Goal: Task Accomplishment & Management: Use online tool/utility

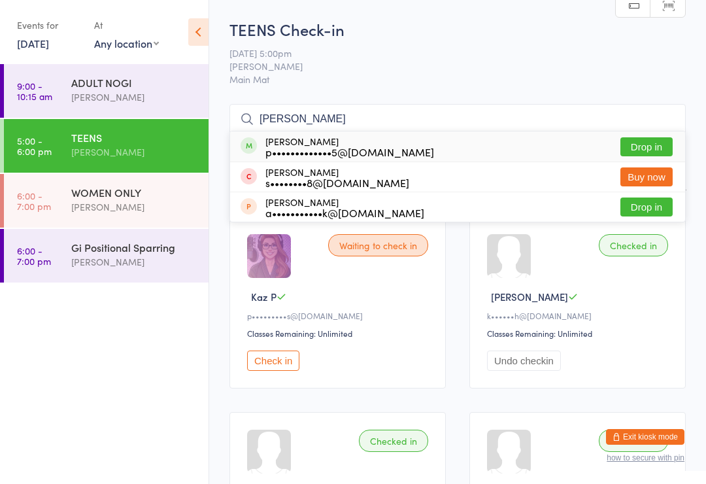
type input "[PERSON_NAME]"
click at [340, 139] on div "[PERSON_NAME] p•••••••••••••5@[DOMAIN_NAME]" at bounding box center [349, 146] width 169 height 21
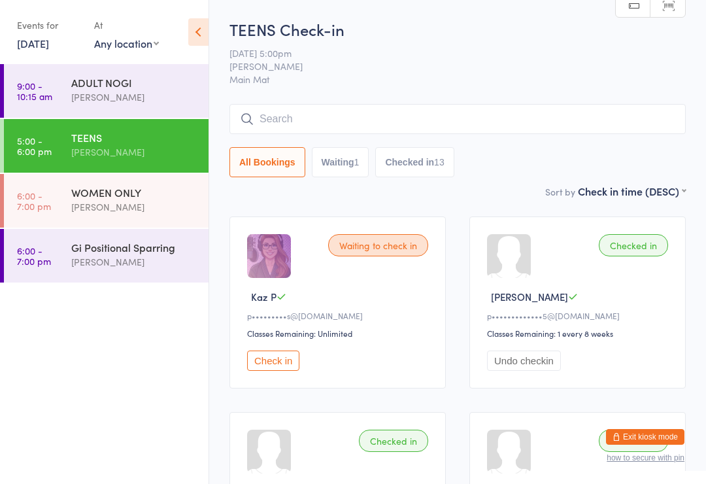
click at [124, 269] on div "[PERSON_NAME]" at bounding box center [134, 261] width 126 height 15
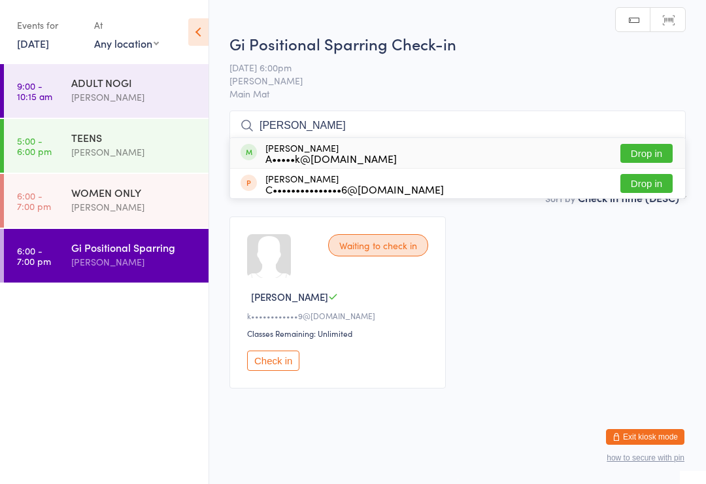
type input "[PERSON_NAME]"
click at [648, 140] on div "[PERSON_NAME] A•••••k@[DOMAIN_NAME] Drop in" at bounding box center [457, 153] width 455 height 30
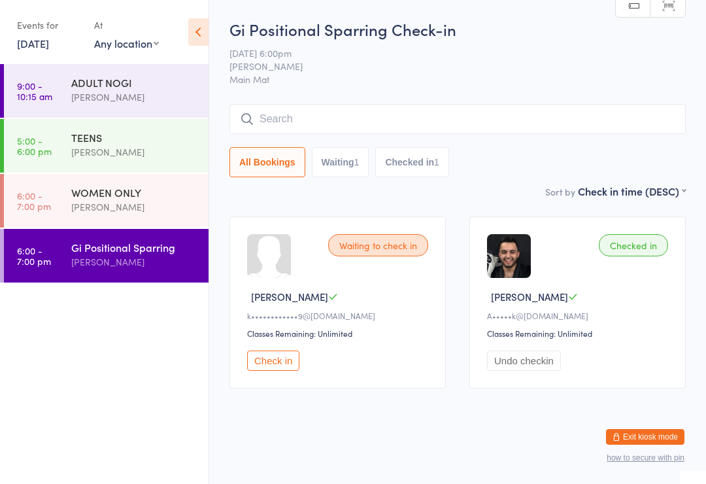
click at [103, 195] on div "WOMEN ONLY" at bounding box center [134, 192] width 126 height 14
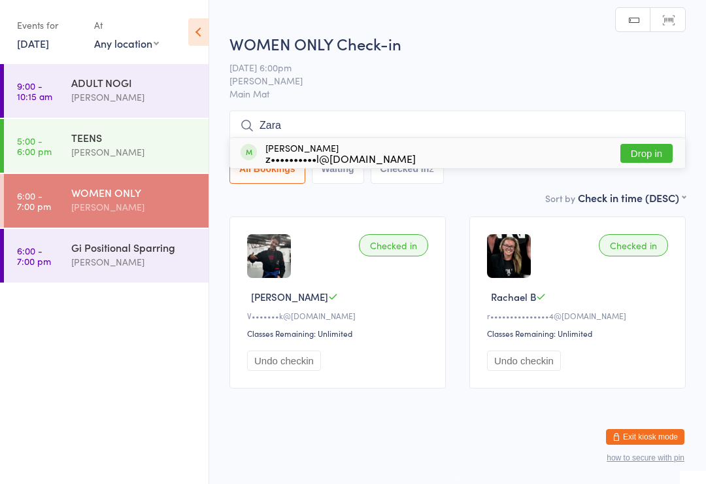
scroll to position [3, 0]
type input "Zara"
click at [633, 159] on button "Drop in" at bounding box center [646, 153] width 52 height 19
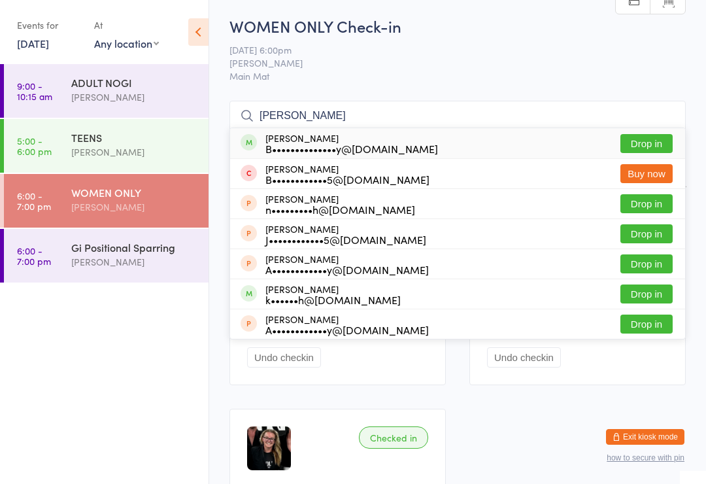
type input "[PERSON_NAME]"
click at [655, 142] on button "Drop in" at bounding box center [646, 143] width 52 height 19
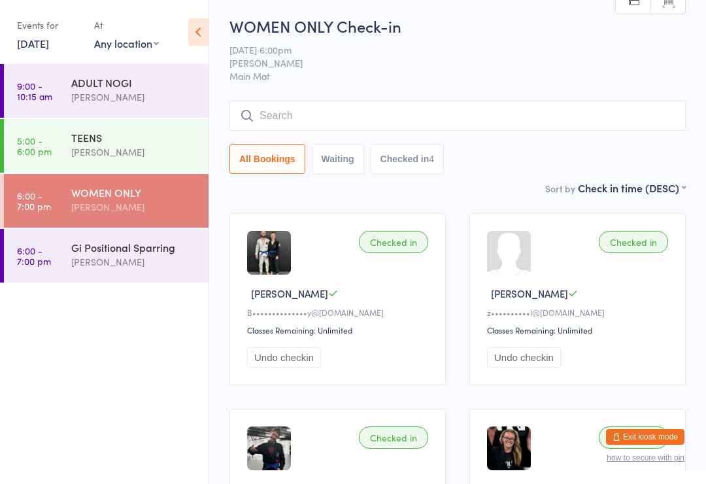
click at [146, 165] on div "TEENS [PERSON_NAME]" at bounding box center [139, 145] width 137 height 52
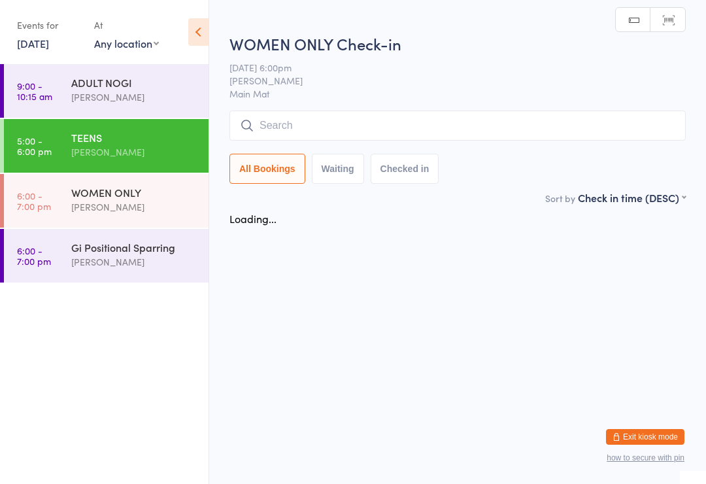
click at [141, 195] on div "WOMEN ONLY" at bounding box center [134, 192] width 126 height 14
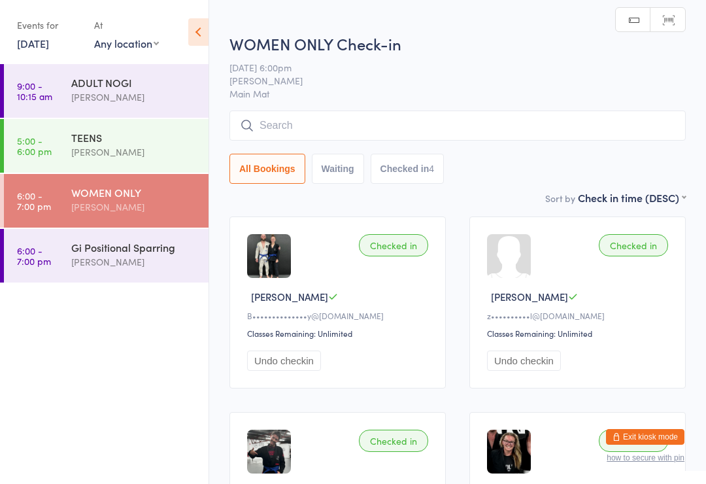
click at [389, 107] on div "WOMEN ONLY Check-in [DATE] 6:00pm [PERSON_NAME] Main Mat Manual search Scanner …" at bounding box center [457, 111] width 456 height 157
click at [382, 132] on input "search" at bounding box center [457, 125] width 456 height 30
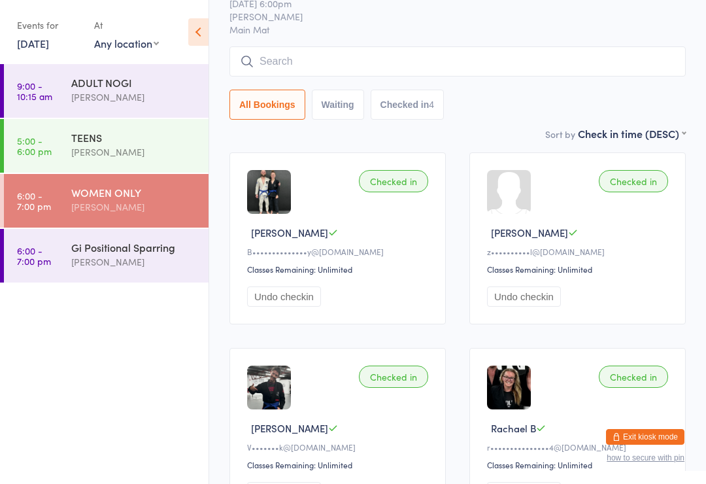
scroll to position [112, 0]
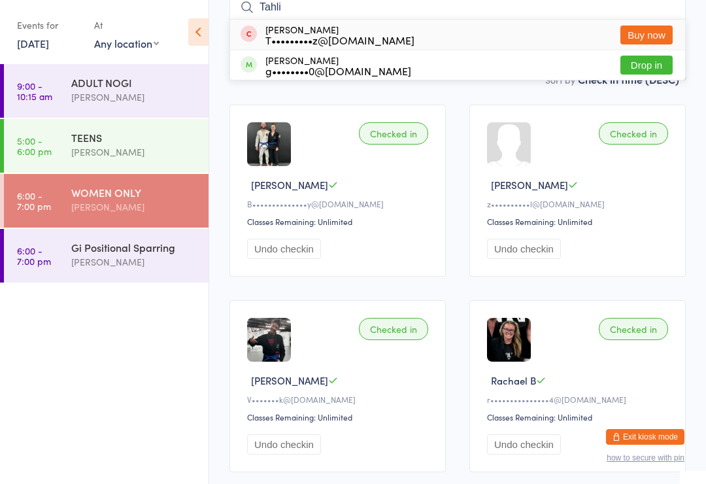
type input "Tahli"
click at [653, 64] on button "Drop in" at bounding box center [646, 65] width 52 height 19
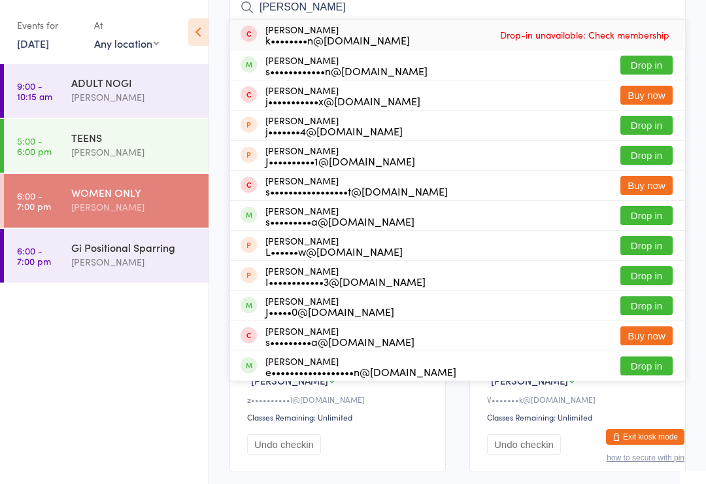
type input "[PERSON_NAME]"
click at [657, 65] on button "Drop in" at bounding box center [646, 65] width 52 height 19
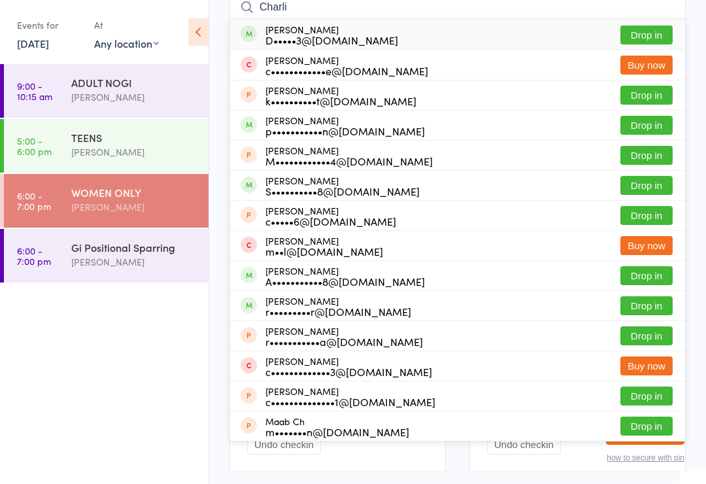
type input "Charli"
click at [638, 43] on button "Drop in" at bounding box center [646, 34] width 52 height 19
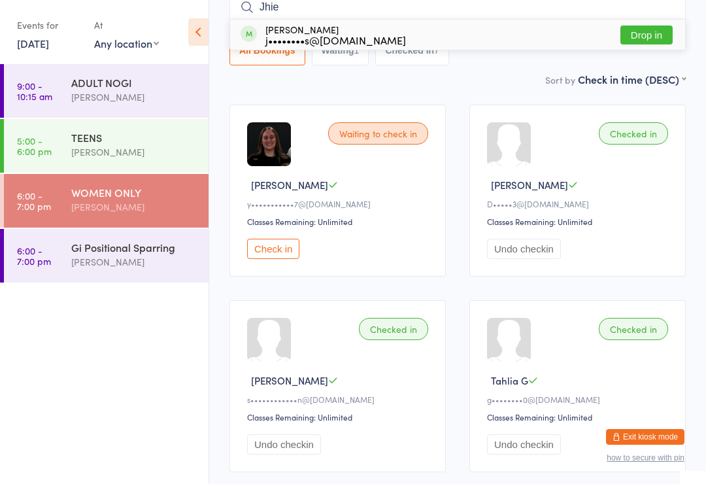
type input "Jhie"
click at [636, 32] on button "Drop in" at bounding box center [646, 34] width 52 height 19
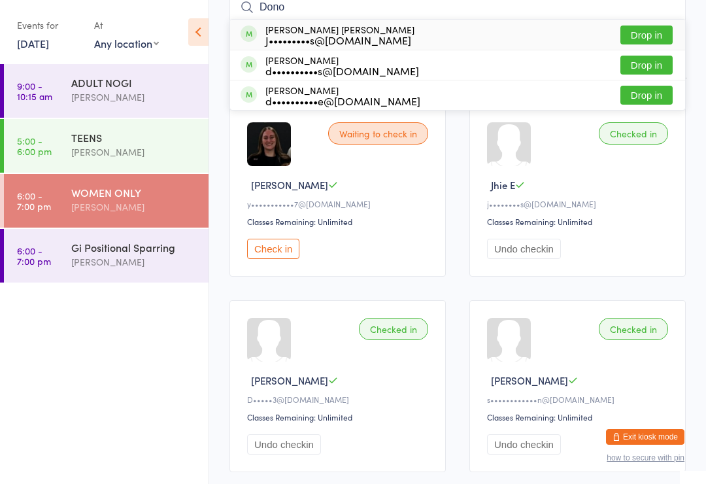
type input "Dono"
click at [645, 63] on button "Drop in" at bounding box center [646, 65] width 52 height 19
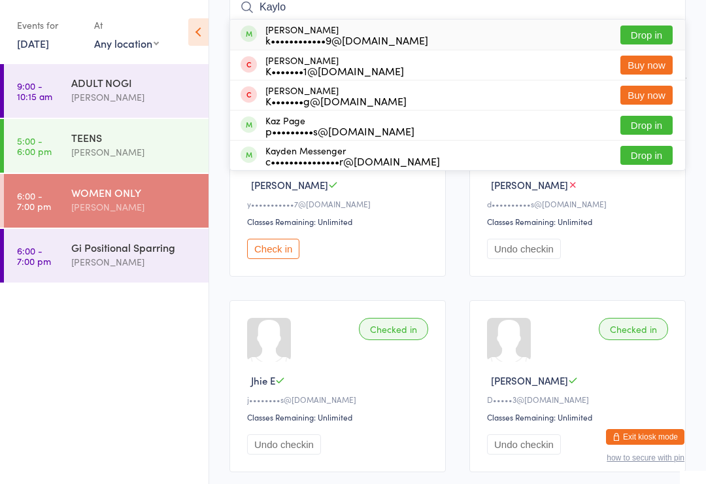
type input "Kaylo"
click at [662, 29] on button "Drop in" at bounding box center [646, 34] width 52 height 19
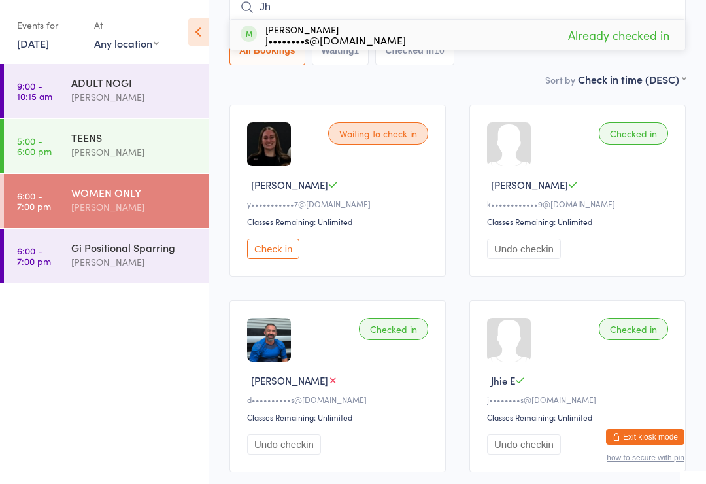
type input "J"
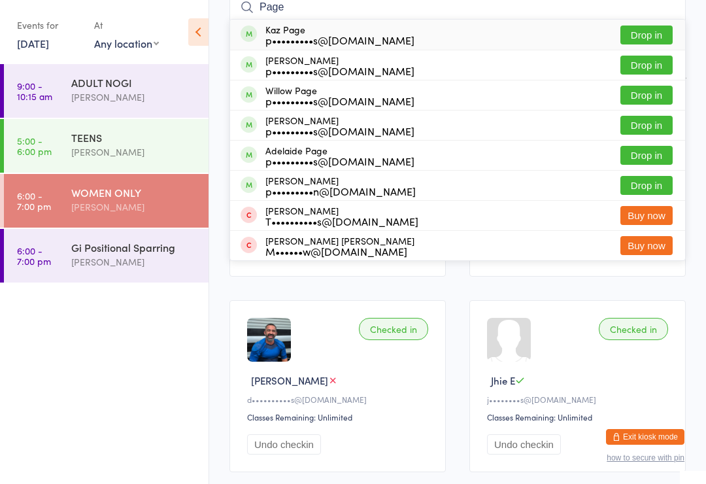
type input "Page"
click at [666, 37] on button "Drop in" at bounding box center [646, 34] width 52 height 19
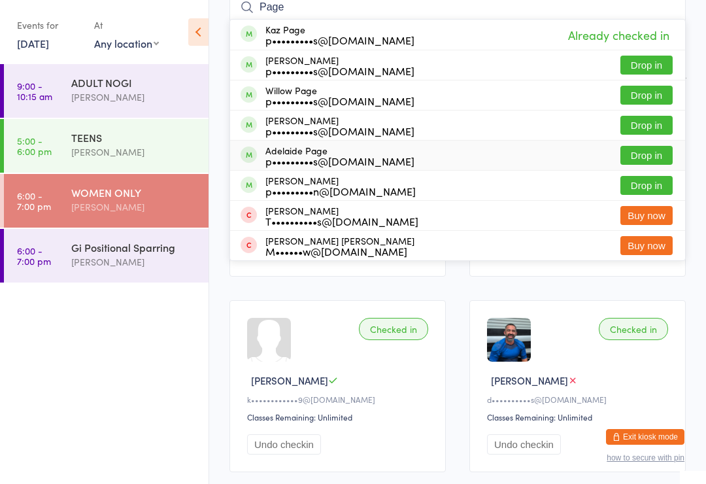
type input "Page"
click at [358, 148] on div "Adelaide Page p•••••••••s@[DOMAIN_NAME]" at bounding box center [339, 155] width 149 height 21
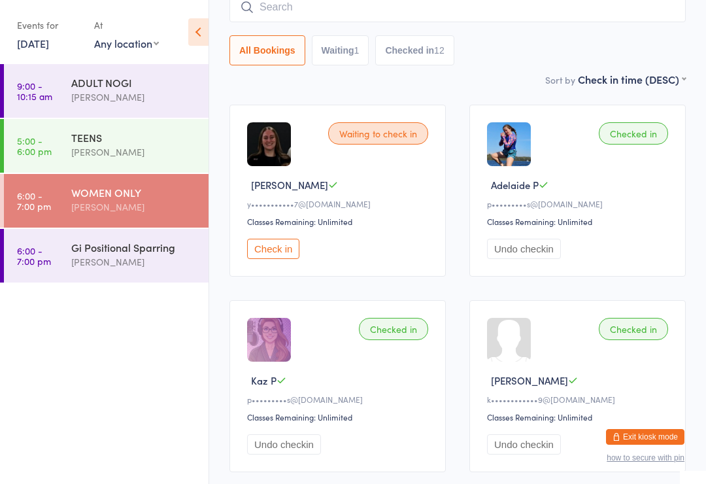
click at [142, 254] on div "Gi Positional Sparring" at bounding box center [134, 247] width 126 height 14
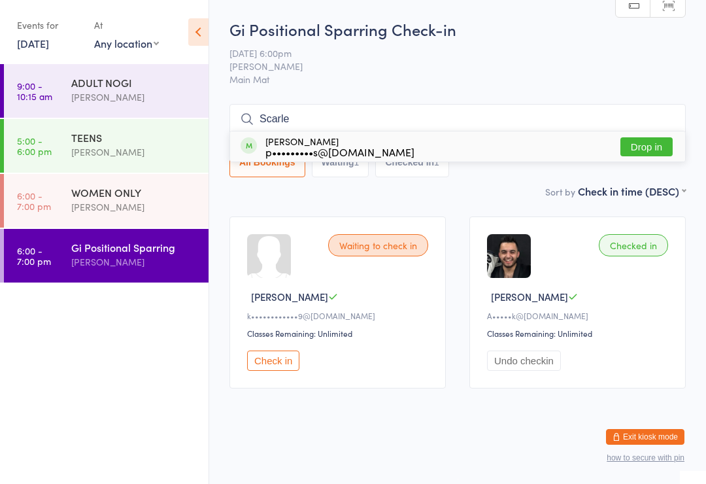
type input "Scarle"
click at [646, 150] on button "Drop in" at bounding box center [646, 146] width 52 height 19
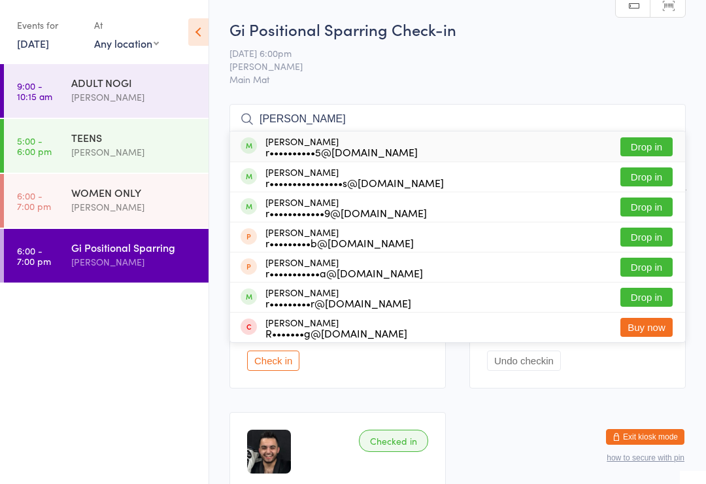
type input "[PERSON_NAME]"
